Goal: Information Seeking & Learning: Find specific fact

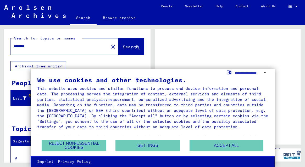
click at [221, 140] on div "We use cookies and other technologies. This website uses cookies and similar fu…" at bounding box center [152, 108] width 231 height 63
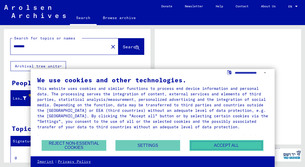
click at [221, 144] on button "Accept all" at bounding box center [227, 145] width 74 height 11
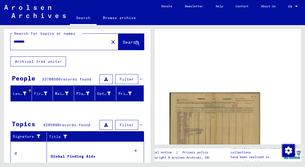
scroll to position [4, 0]
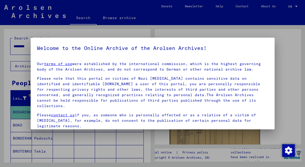
click at [291, 74] on div at bounding box center [152, 83] width 305 height 167
click at [288, 77] on div at bounding box center [152, 83] width 305 height 167
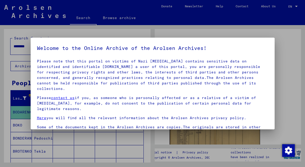
scroll to position [0, 0]
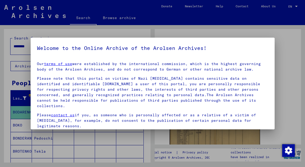
click at [202, 21] on div at bounding box center [152, 83] width 305 height 167
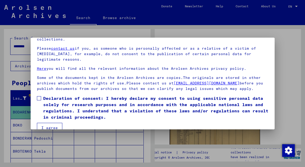
scroll to position [43, 0]
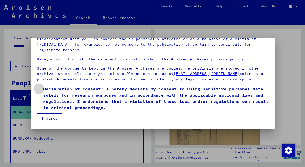
click at [125, 97] on span "Declaration of consent: I hereby declare my consent to using sensitive personal…" at bounding box center [155, 98] width 225 height 25
click at [57, 117] on button "I agree" at bounding box center [49, 119] width 25 height 10
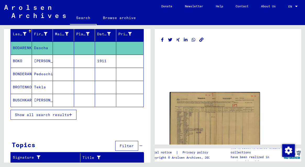
scroll to position [61, 0]
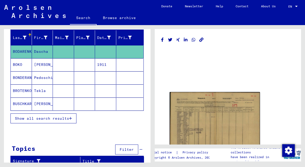
drag, startPoint x: 67, startPoint y: 119, endPoint x: 79, endPoint y: 142, distance: 25.6
click at [79, 142] on div "Search for topics or names ******** close Search Archival tree units People 42 …" at bounding box center [77, 69] width 147 height 202
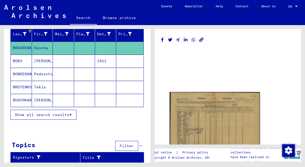
scroll to position [0, 0]
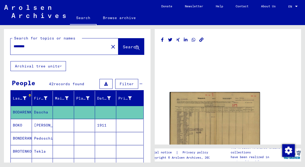
click at [56, 47] on input "********" at bounding box center [60, 46] width 92 height 5
type input "*******"
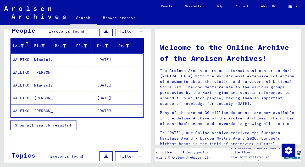
scroll to position [53, 0]
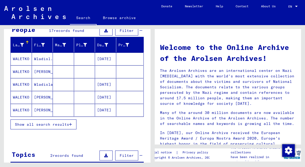
click at [23, 59] on mat-cell "WALETKO" at bounding box center [21, 59] width 21 height 13
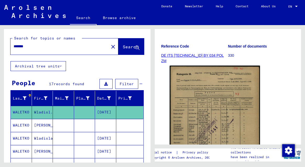
scroll to position [72, 0]
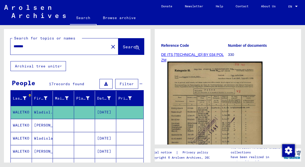
drag, startPoint x: 203, startPoint y: 119, endPoint x: 202, endPoint y: 104, distance: 15.0
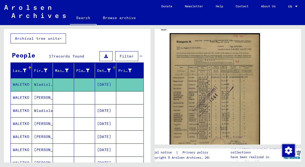
scroll to position [28, 0]
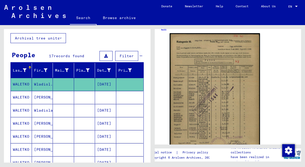
click at [52, 93] on mat-cell "[PERSON_NAME]" at bounding box center [42, 97] width 21 height 13
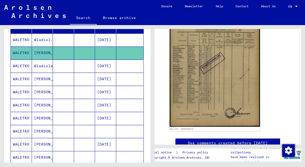
scroll to position [136, 0]
click at [65, 67] on mat-cell at bounding box center [63, 66] width 21 height 13
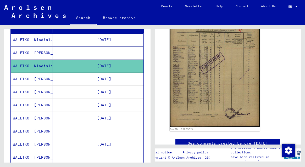
click at [65, 79] on mat-cell at bounding box center [63, 79] width 21 height 13
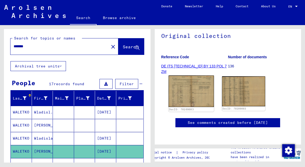
scroll to position [85, 0]
click at [192, 76] on img at bounding box center [190, 91] width 45 height 31
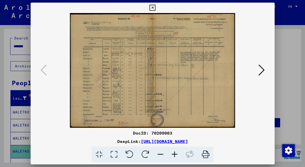
click at [175, 156] on icon at bounding box center [175, 155] width 14 height 16
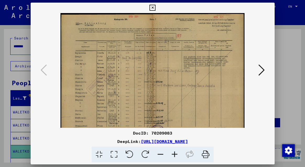
click at [175, 156] on icon at bounding box center [175, 155] width 14 height 16
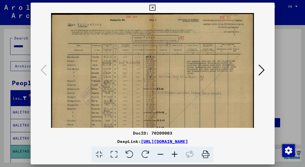
click at [175, 156] on icon at bounding box center [175, 155] width 14 height 16
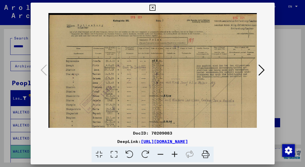
click at [175, 156] on icon at bounding box center [175, 155] width 14 height 16
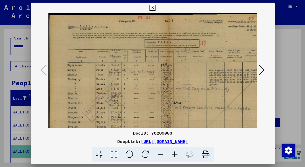
click at [175, 156] on icon at bounding box center [175, 155] width 14 height 16
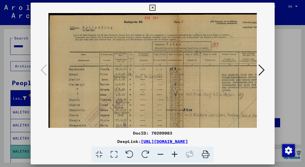
click at [175, 156] on icon at bounding box center [175, 155] width 14 height 16
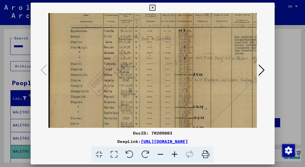
scroll to position [79, 0]
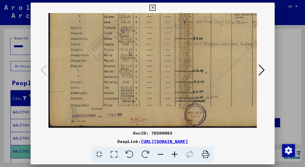
drag, startPoint x: 156, startPoint y: 119, endPoint x: 167, endPoint y: 26, distance: 93.2
click at [167, 27] on img at bounding box center [187, 32] width 278 height 194
drag, startPoint x: 169, startPoint y: 71, endPoint x: 169, endPoint y: 52, distance: 19.4
click at [169, 52] on img at bounding box center [187, 32] width 278 height 194
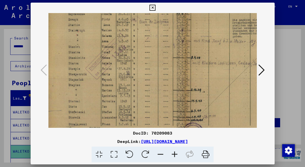
scroll to position [79, 4]
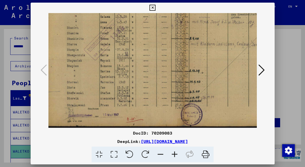
drag, startPoint x: 172, startPoint y: 41, endPoint x: 169, endPoint y: 55, distance: 14.0
click at [169, 55] on img at bounding box center [184, 32] width 278 height 194
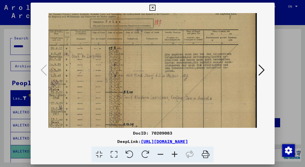
scroll to position [27, 70]
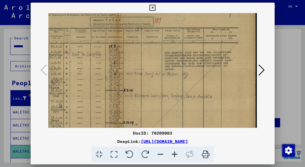
drag, startPoint x: 176, startPoint y: 80, endPoint x: 101, endPoint y: 101, distance: 77.7
click at [101, 101] on img at bounding box center [118, 83] width 278 height 194
click at [150, 8] on icon at bounding box center [153, 8] width 6 height 6
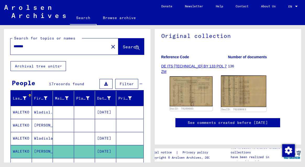
click at [230, 76] on img at bounding box center [243, 92] width 45 height 32
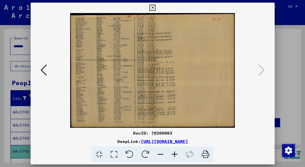
click at [175, 154] on icon at bounding box center [175, 155] width 14 height 16
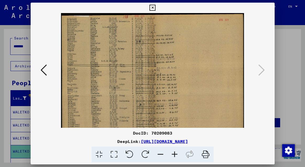
click at [175, 154] on icon at bounding box center [175, 155] width 14 height 16
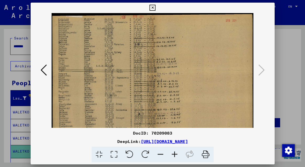
click at [175, 154] on icon at bounding box center [175, 155] width 14 height 16
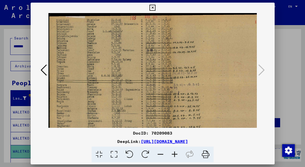
click at [175, 154] on icon at bounding box center [175, 155] width 14 height 16
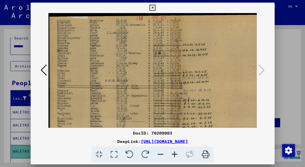
click at [175, 154] on icon at bounding box center [175, 155] width 14 height 16
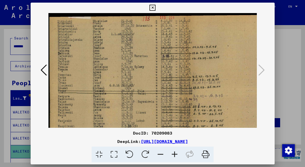
click at [175, 154] on icon at bounding box center [175, 155] width 14 height 16
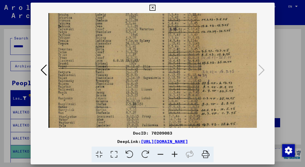
scroll to position [84, 0]
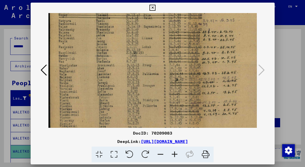
drag, startPoint x: 160, startPoint y: 103, endPoint x: 172, endPoint y: 19, distance: 84.7
click at [172, 19] on img at bounding box center [196, 35] width 296 height 207
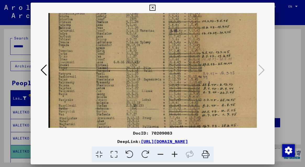
scroll to position [27, 0]
drag, startPoint x: 149, startPoint y: 77, endPoint x: 157, endPoint y: 133, distance: 57.1
click at [157, 133] on div "DocID: 70209083 DeepLink: [URL][DOMAIN_NAME]" at bounding box center [153, 83] width 244 height 160
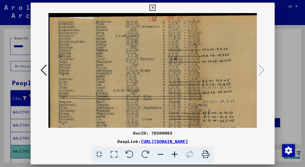
drag, startPoint x: 158, startPoint y: 70, endPoint x: 159, endPoint y: 147, distance: 76.5
click at [159, 147] on div "DocID: 70209083 DeepLink: [URL][DOMAIN_NAME]" at bounding box center [153, 83] width 244 height 160
drag, startPoint x: 153, startPoint y: 43, endPoint x: 153, endPoint y: 93, distance: 49.5
click at [153, 93] on img at bounding box center [196, 116] width 296 height 207
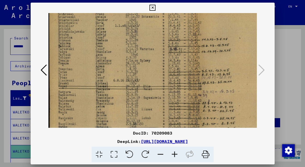
scroll to position [20, 0]
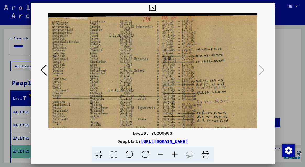
drag, startPoint x: 152, startPoint y: 77, endPoint x: 147, endPoint y: 165, distance: 87.9
click at [147, 165] on div "DocID: 70209083 DeepLink: [URL][DOMAIN_NAME]" at bounding box center [152, 83] width 305 height 167
click at [287, 104] on div at bounding box center [152, 83] width 305 height 167
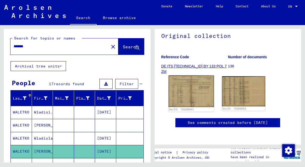
click at [199, 76] on img at bounding box center [190, 91] width 45 height 31
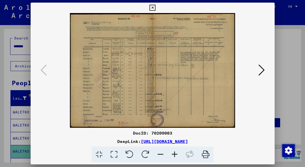
click at [279, 76] on div at bounding box center [152, 83] width 305 height 167
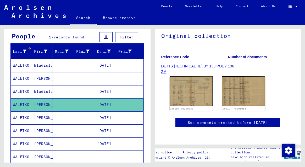
scroll to position [62, 0]
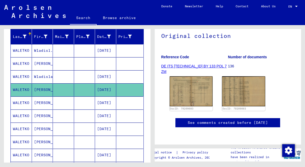
click at [125, 107] on mat-cell at bounding box center [129, 103] width 27 height 13
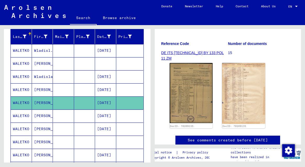
scroll to position [68, 0]
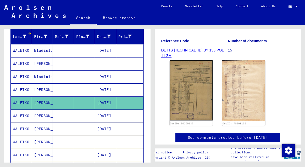
click at [189, 86] on img at bounding box center [191, 90] width 43 height 60
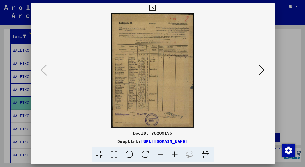
click at [269, 73] on div at bounding box center [153, 70] width 244 height 115
click at [263, 73] on icon at bounding box center [261, 70] width 6 height 13
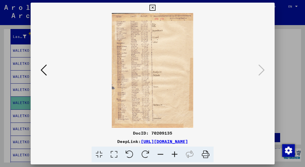
click at [278, 35] on div at bounding box center [152, 83] width 305 height 167
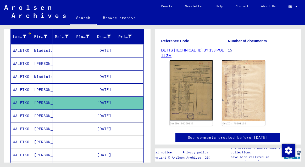
click at [80, 118] on mat-cell at bounding box center [84, 116] width 21 height 13
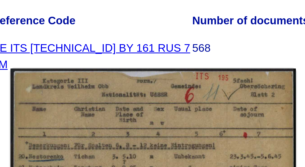
scroll to position [68, 0]
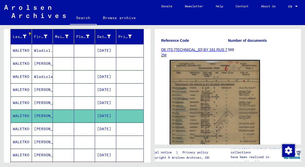
click at [74, 129] on mat-cell at bounding box center [84, 129] width 21 height 13
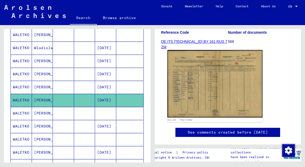
scroll to position [92, 0]
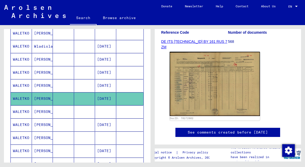
click at [114, 115] on mat-cell at bounding box center [105, 112] width 21 height 13
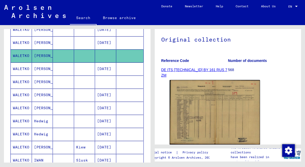
scroll to position [149, 0]
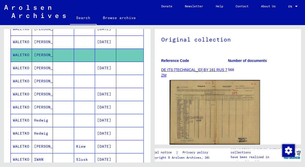
click at [120, 120] on mat-cell at bounding box center [129, 120] width 27 height 13
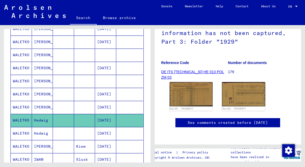
scroll to position [91, 0]
click at [189, 81] on img at bounding box center [190, 93] width 45 height 25
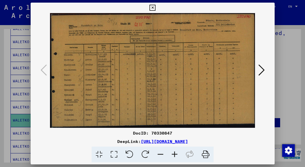
click at [262, 72] on icon at bounding box center [261, 70] width 6 height 13
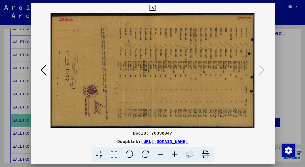
click at [294, 60] on div at bounding box center [152, 83] width 305 height 167
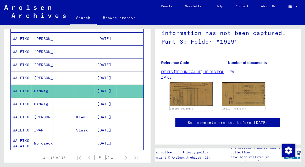
scroll to position [179, 0]
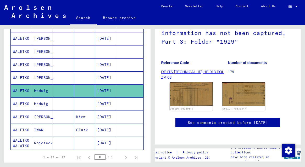
click at [63, 144] on mat-cell at bounding box center [63, 143] width 21 height 13
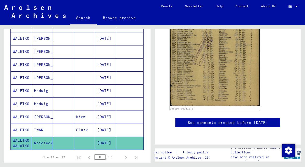
scroll to position [128, 0]
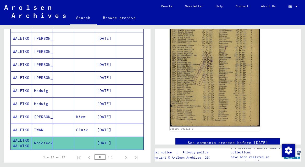
drag, startPoint x: 188, startPoint y: 68, endPoint x: 163, endPoint y: 79, distance: 26.9
click at [81, 134] on mat-cell "Slusk" at bounding box center [84, 130] width 21 height 13
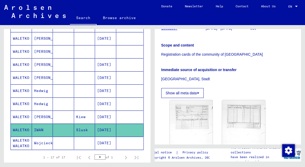
scroll to position [152, 0]
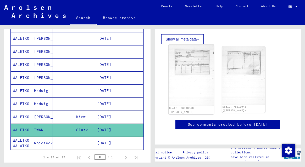
click at [194, 70] on img at bounding box center [190, 76] width 45 height 62
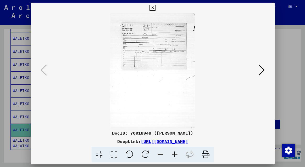
click at [269, 75] on div at bounding box center [153, 70] width 244 height 115
click at [256, 71] on img at bounding box center [152, 70] width 208 height 115
click at [263, 70] on icon at bounding box center [261, 70] width 6 height 13
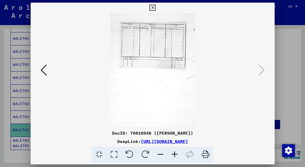
click at [153, 8] on icon at bounding box center [153, 8] width 6 height 6
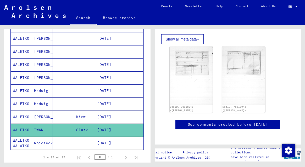
click at [42, 107] on mat-cell "Hedwig" at bounding box center [42, 104] width 21 height 13
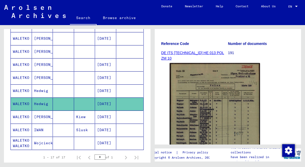
scroll to position [122, 0]
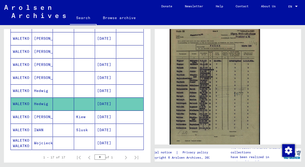
click at [53, 85] on mat-cell at bounding box center [63, 91] width 21 height 13
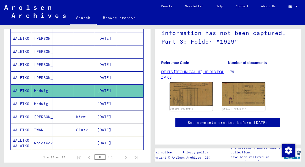
scroll to position [73, 0]
click at [175, 86] on img at bounding box center [190, 93] width 45 height 25
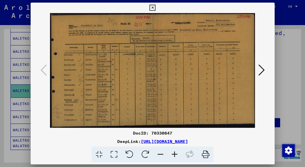
click at [285, 84] on div at bounding box center [152, 83] width 305 height 167
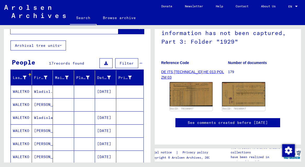
scroll to position [0, 0]
